Goal: Task Accomplishment & Management: Manage account settings

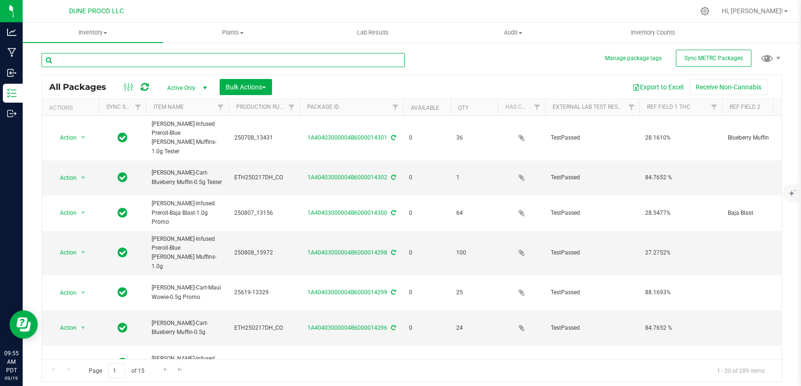
click at [125, 63] on input "text" at bounding box center [223, 60] width 363 height 14
type input "14285"
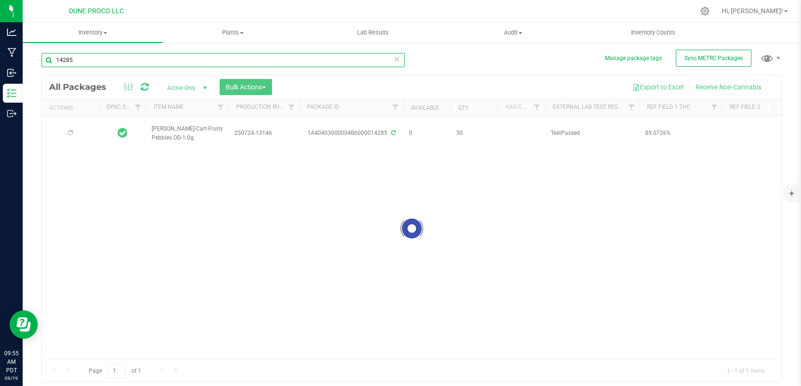
type input "[DATE]"
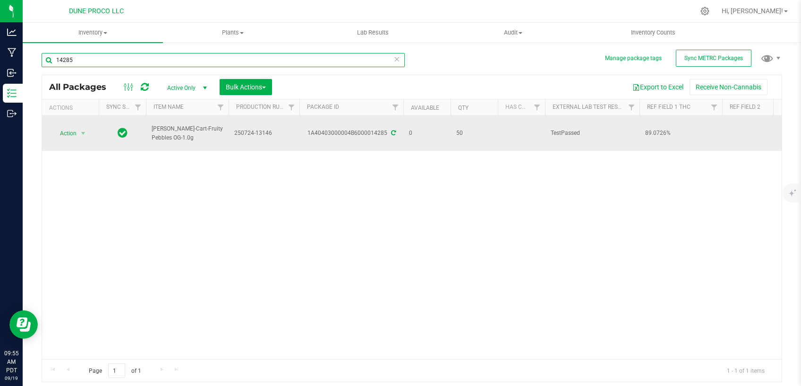
type input "14285"
click at [391, 131] on div "1A40403000004B6000014285" at bounding box center [351, 133] width 107 height 9
click at [394, 130] on icon at bounding box center [393, 133] width 5 height 6
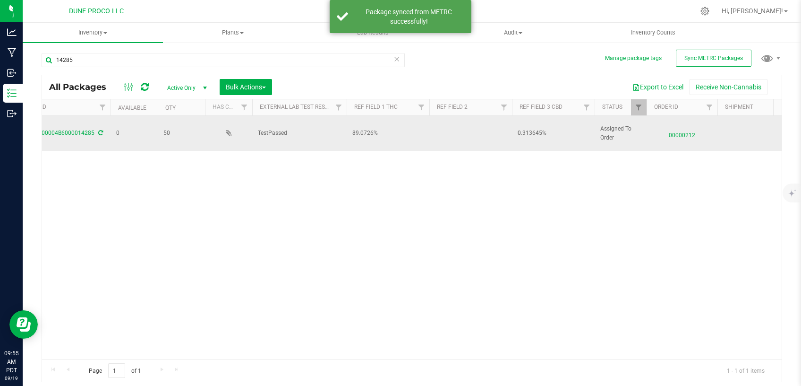
scroll to position [0, 298]
click at [671, 129] on span "00000212" at bounding box center [678, 133] width 60 height 14
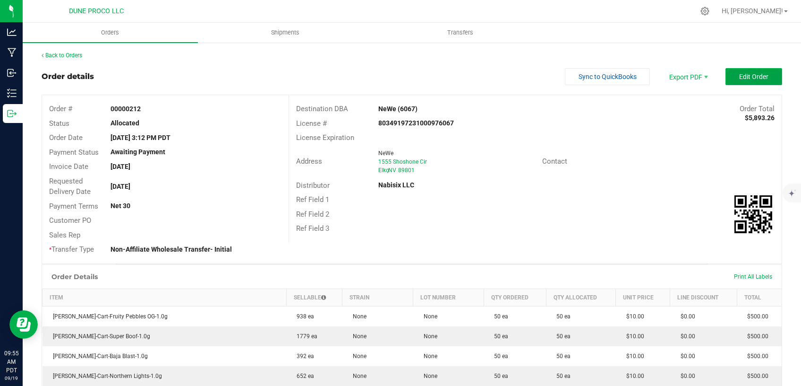
click at [740, 78] on span "Edit Order" at bounding box center [754, 77] width 29 height 8
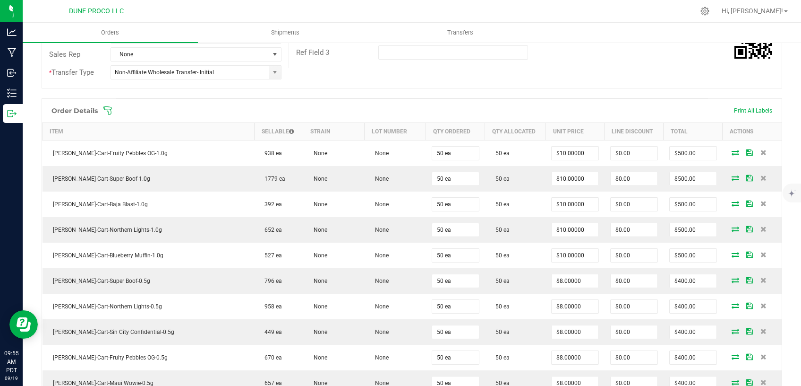
scroll to position [200, 0]
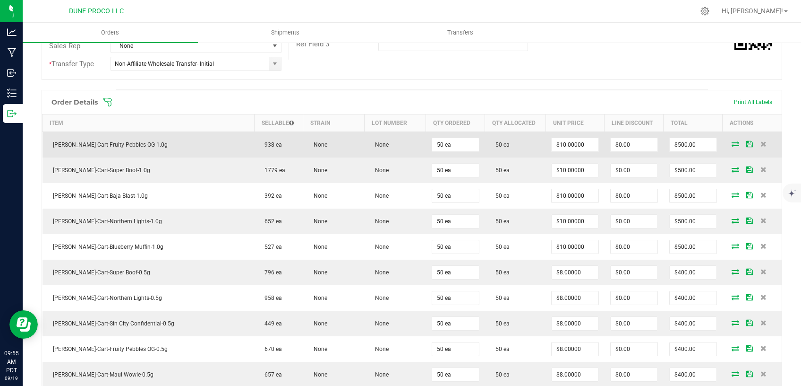
click at [732, 142] on icon at bounding box center [736, 144] width 8 height 6
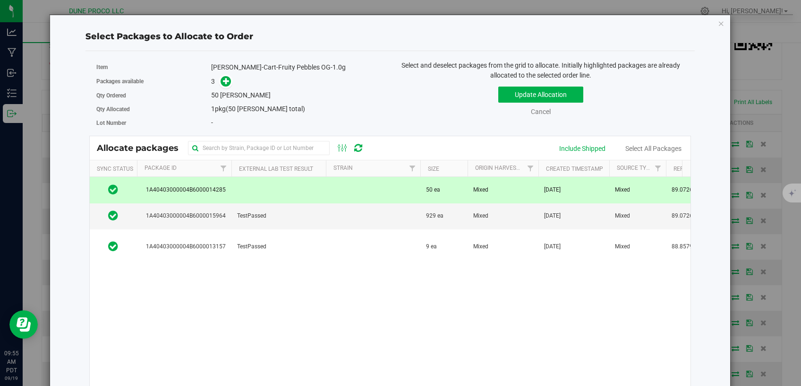
click at [324, 195] on td at bounding box center [279, 190] width 95 height 26
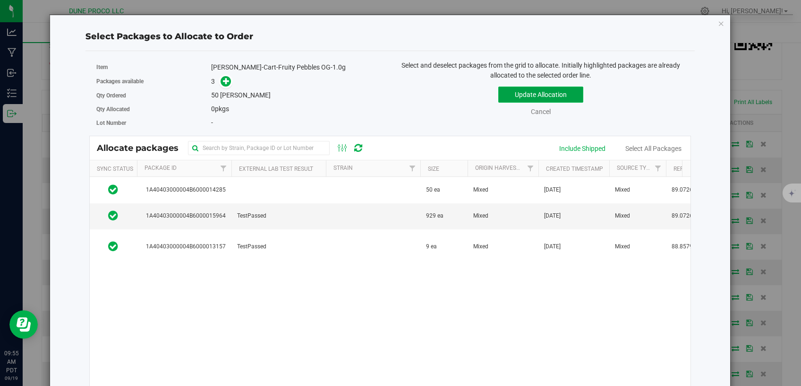
click at [511, 95] on button "Update Allocation" at bounding box center [541, 94] width 85 height 16
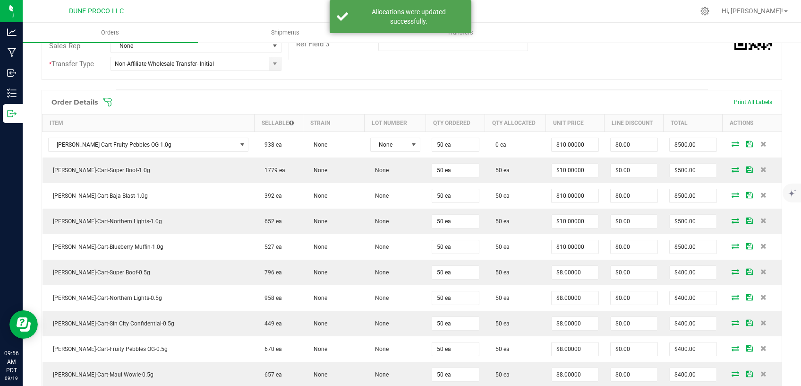
scroll to position [0, 0]
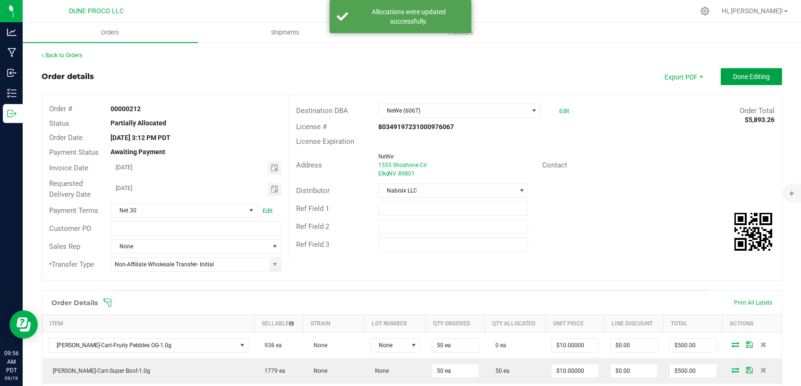
click at [761, 78] on span "Done Editing" at bounding box center [751, 77] width 37 height 8
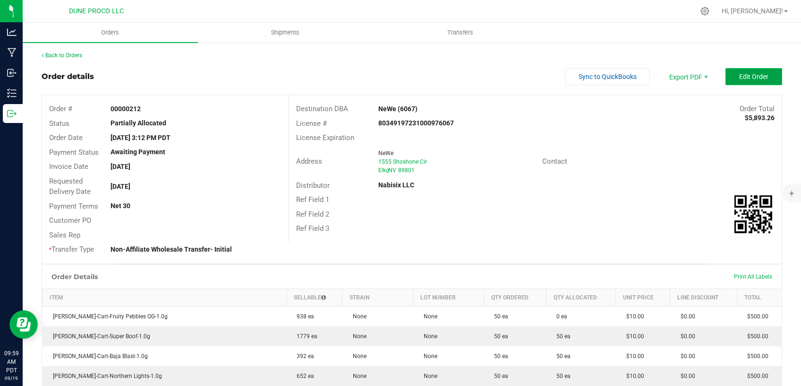
click at [740, 73] on span "Edit Order" at bounding box center [754, 77] width 29 height 8
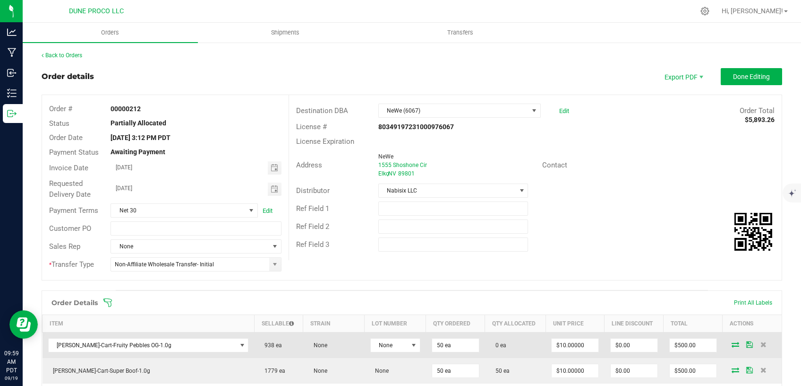
click at [732, 342] on icon at bounding box center [736, 344] width 8 height 6
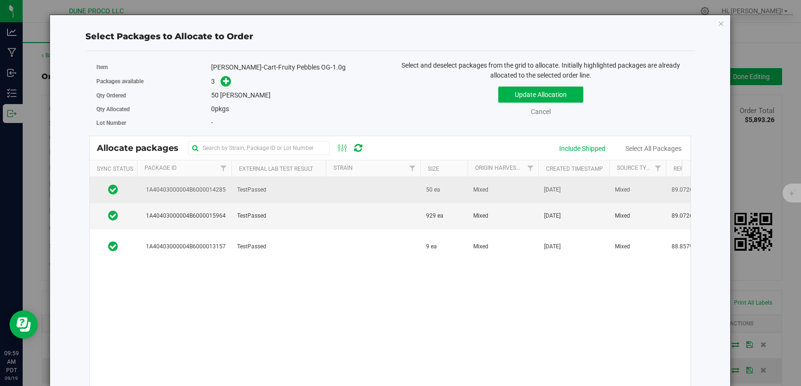
click at [387, 177] on td at bounding box center [373, 190] width 95 height 26
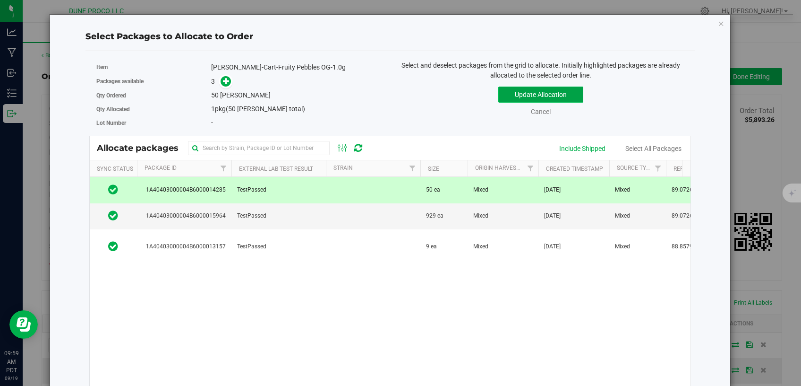
click at [504, 91] on button "Update Allocation" at bounding box center [541, 94] width 85 height 16
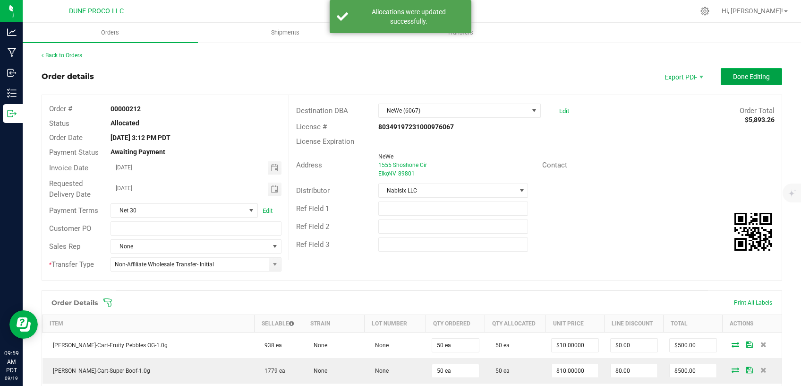
click at [745, 76] on span "Done Editing" at bounding box center [751, 77] width 37 height 8
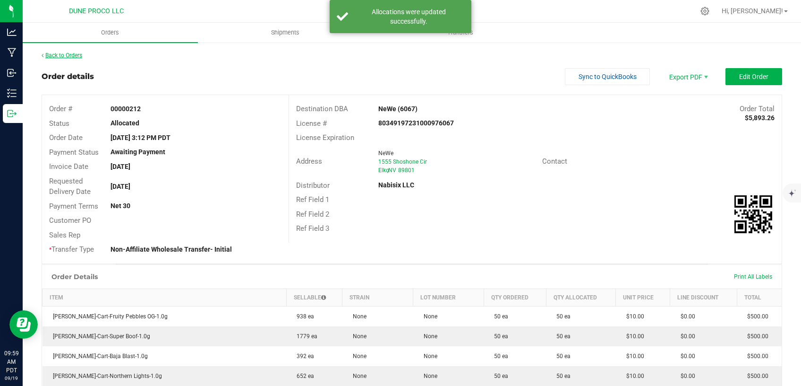
click at [74, 55] on link "Back to Orders" at bounding box center [62, 55] width 41 height 7
